Goal: Find specific page/section: Find specific page/section

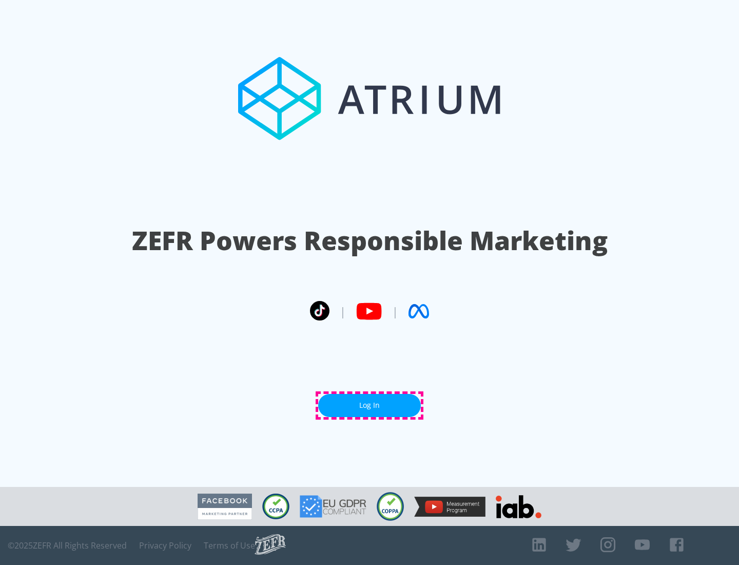
click at [370, 405] on link "Log In" at bounding box center [369, 405] width 103 height 23
